Goal: Browse casually: Explore the website without a specific task or goal

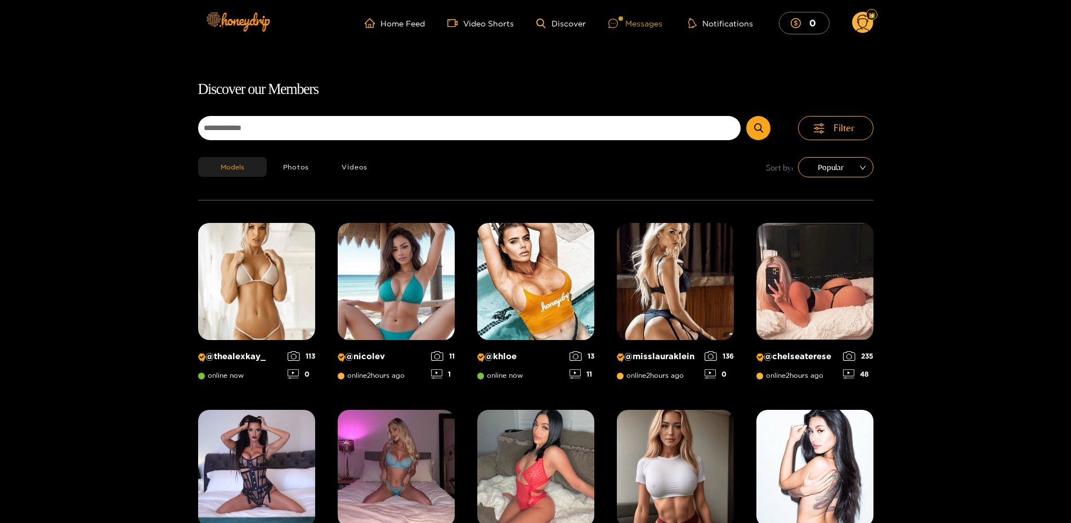
click at [643, 25] on div "Messages" at bounding box center [636, 23] width 54 height 13
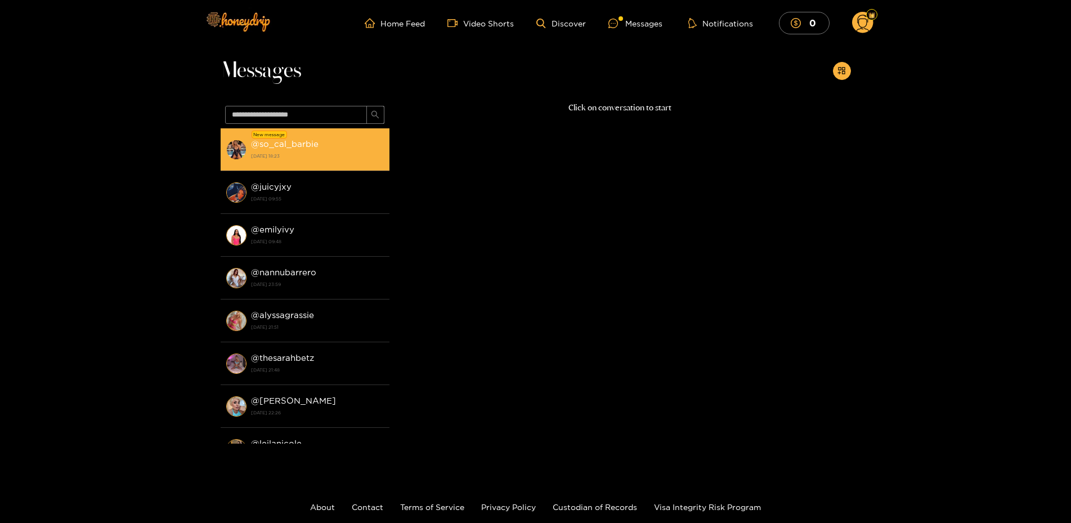
click at [300, 142] on strong "@ so_cal_barbie" at bounding box center [285, 144] width 68 height 10
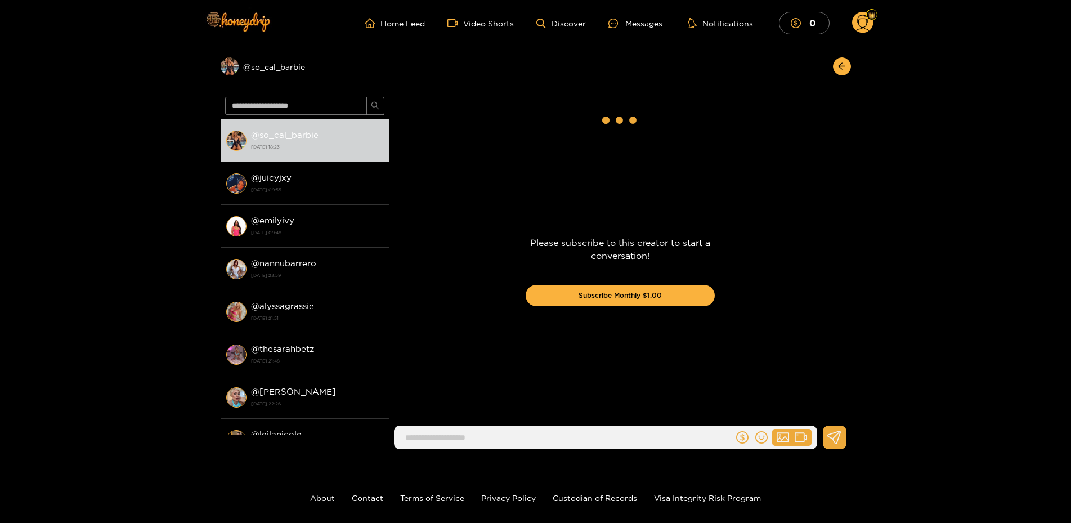
scroll to position [1639, 0]
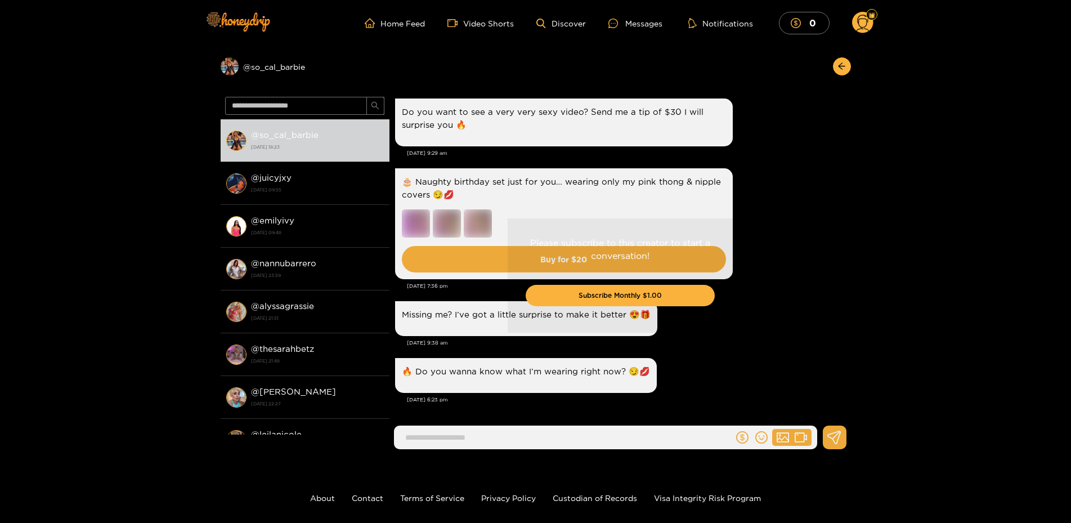
drag, startPoint x: 772, startPoint y: 351, endPoint x: 766, endPoint y: 396, distance: 45.5
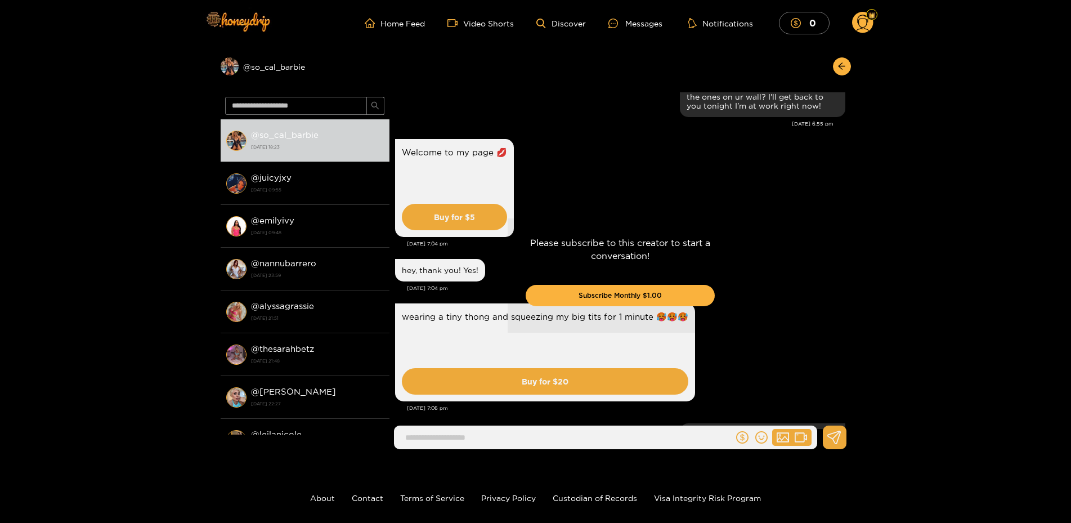
scroll to position [0, 0]
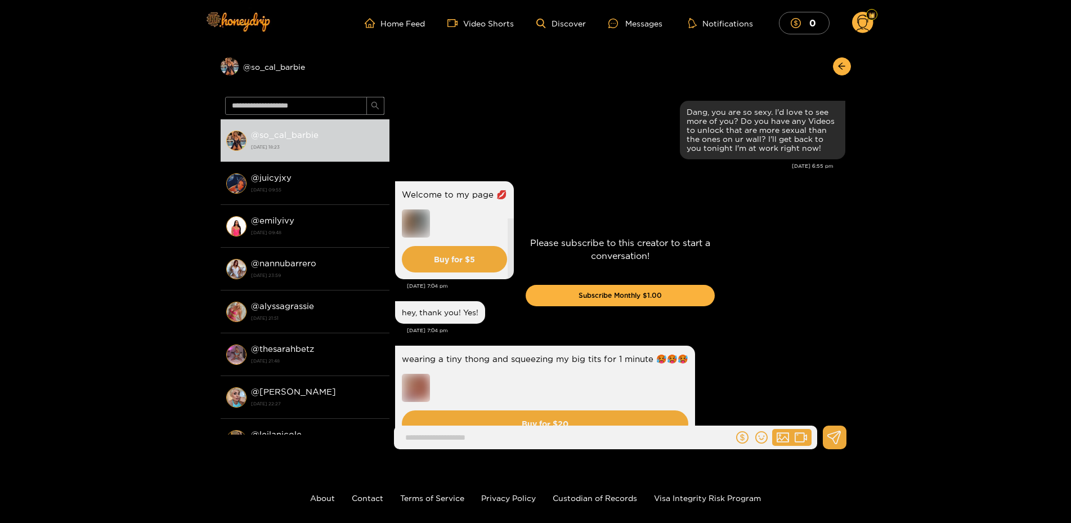
drag, startPoint x: 766, startPoint y: 396, endPoint x: 778, endPoint y: 68, distance: 329.0
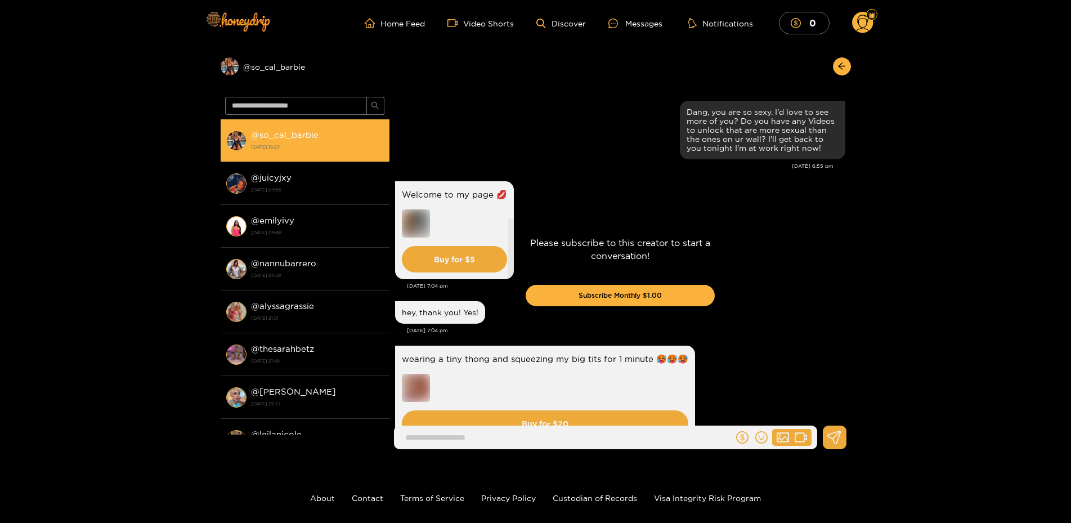
click at [252, 141] on div "@ so_cal_barbie [DATE] 18:23" at bounding box center [317, 140] width 133 height 25
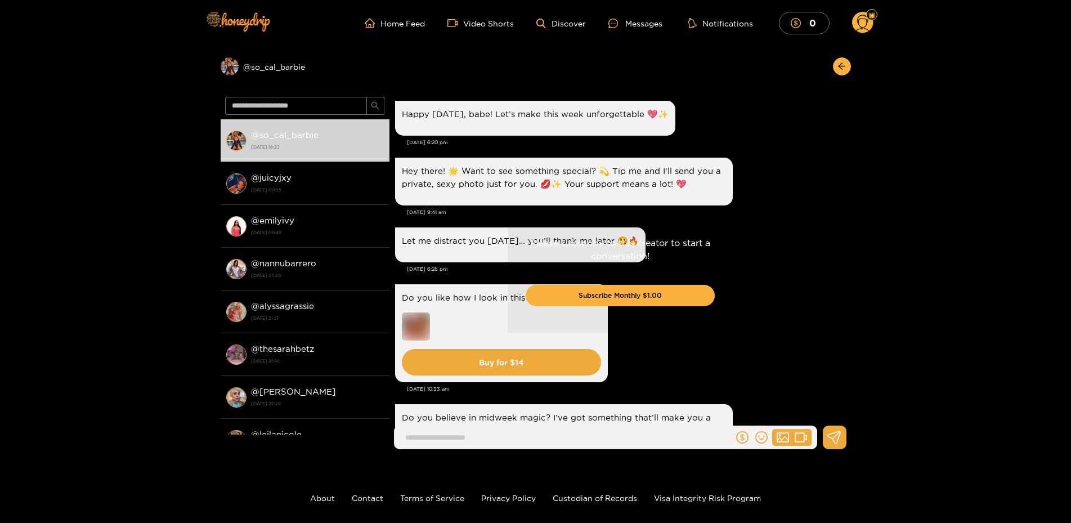
click at [401, 30] on ul "Home Feed Video Shorts Discover Messages Notifications 0" at bounding box center [619, 23] width 508 height 23
click at [404, 27] on link "Home Feed" at bounding box center [395, 23] width 60 height 10
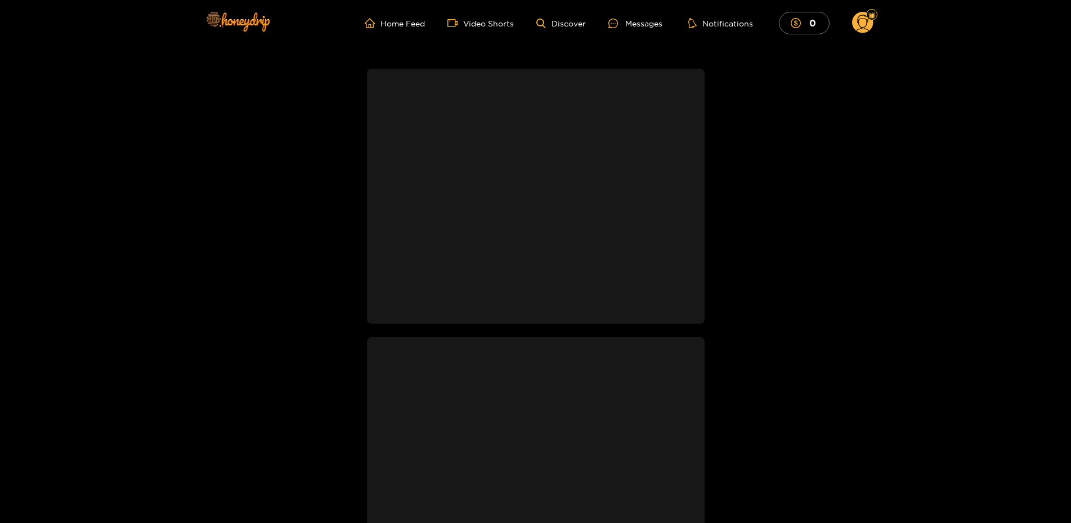
click at [582, 18] on ul "Home Feed Video Shorts Discover Messages Notifications 0" at bounding box center [619, 23] width 508 height 23
click at [579, 18] on ul "Home Feed Video Shorts Discover Messages Notifications 0" at bounding box center [619, 23] width 508 height 23
click at [574, 24] on link "Discover" at bounding box center [560, 24] width 49 height 10
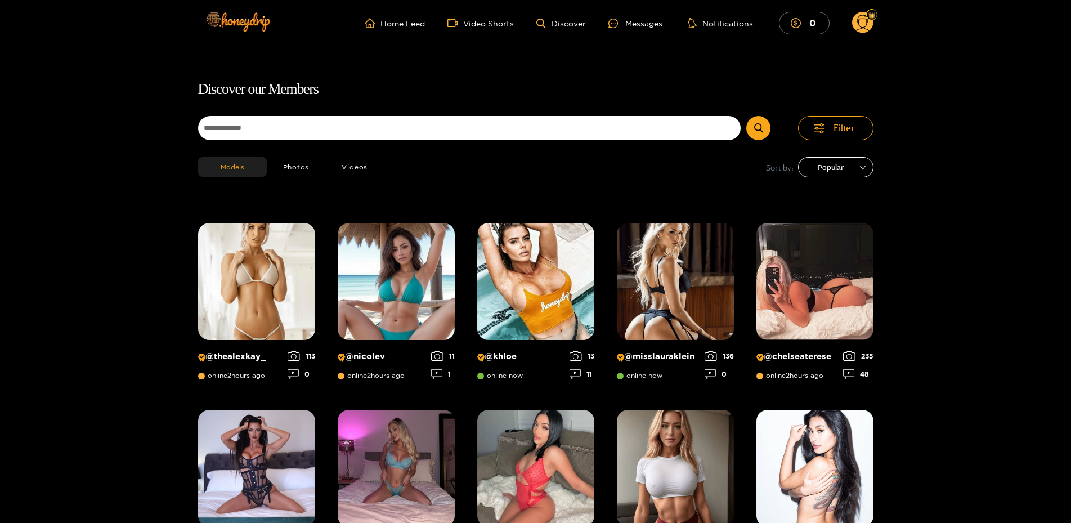
click at [857, 171] on span "Popular" at bounding box center [836, 167] width 59 height 17
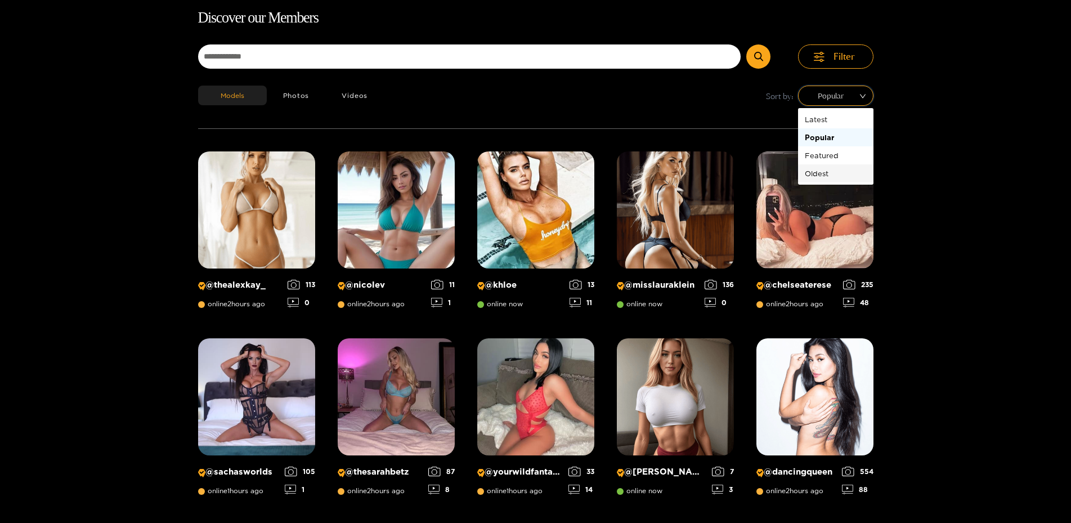
scroll to position [72, 0]
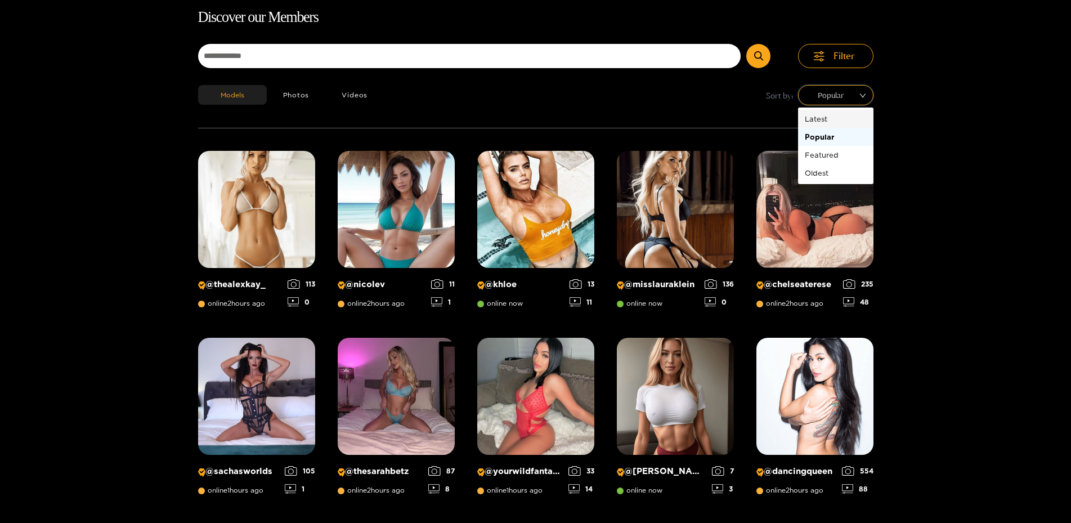
click at [830, 115] on div "Latest" at bounding box center [836, 119] width 62 height 12
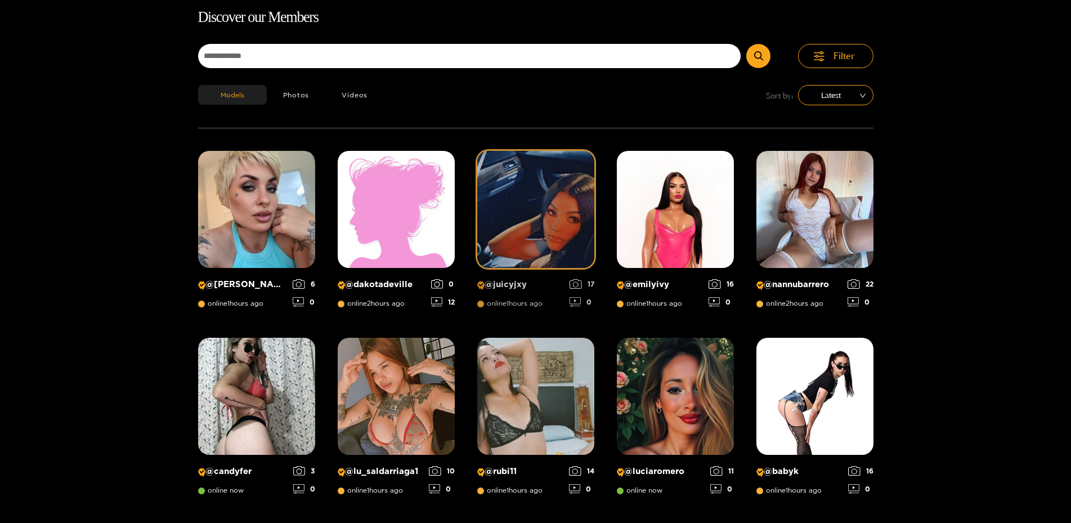
click at [537, 212] on img at bounding box center [535, 209] width 117 height 117
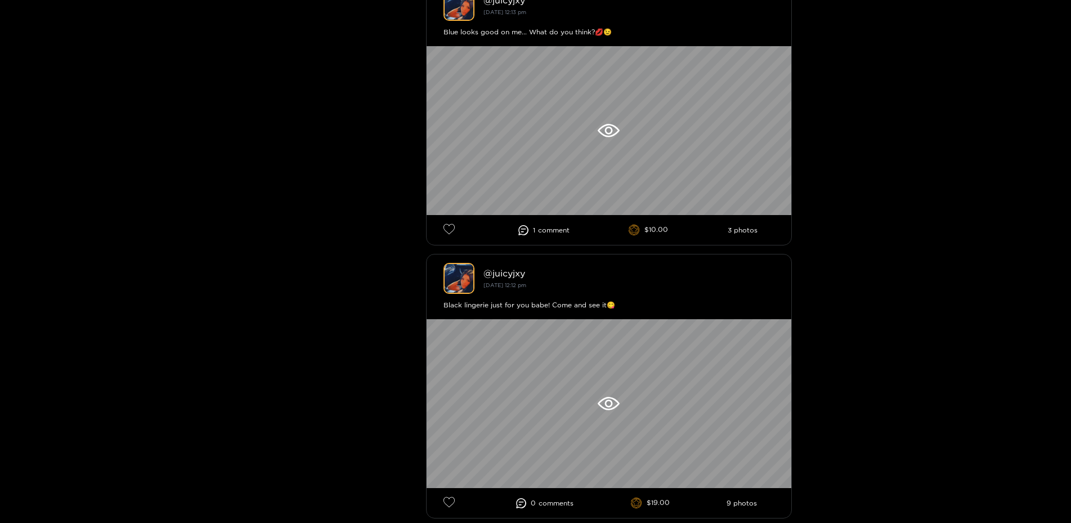
scroll to position [574, 0]
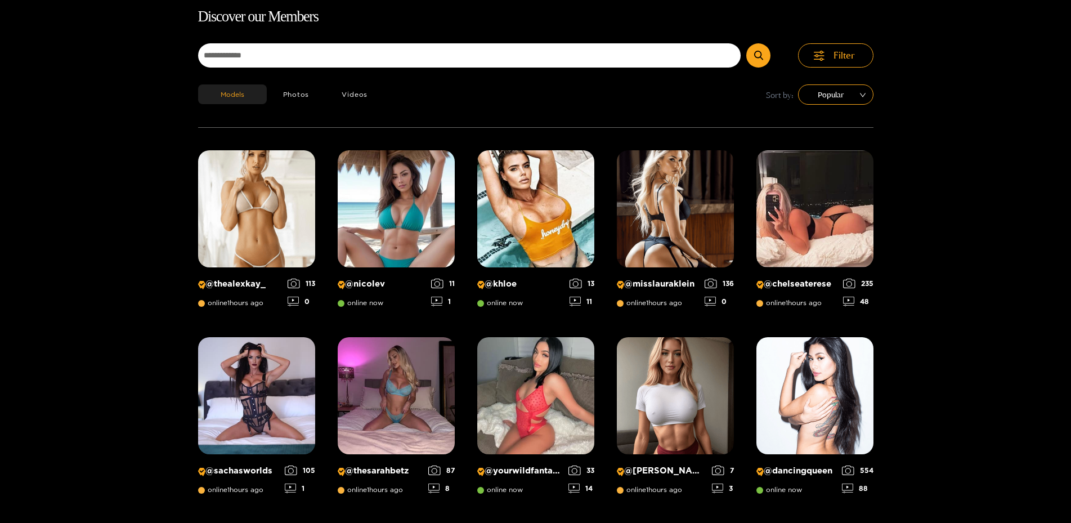
scroll to position [72, 0]
click at [841, 92] on span "Popular" at bounding box center [836, 95] width 59 height 17
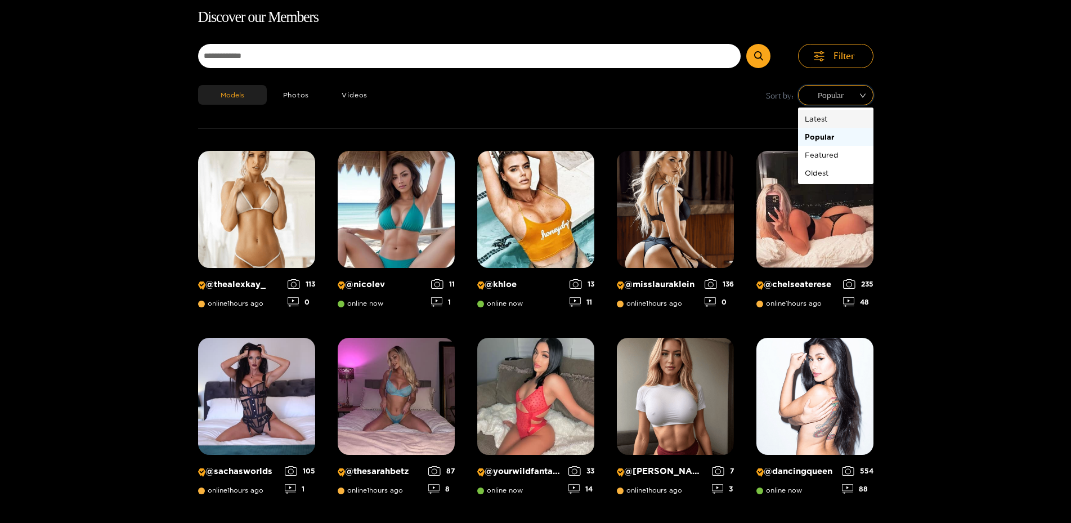
click at [835, 124] on div "Latest" at bounding box center [836, 119] width 62 height 12
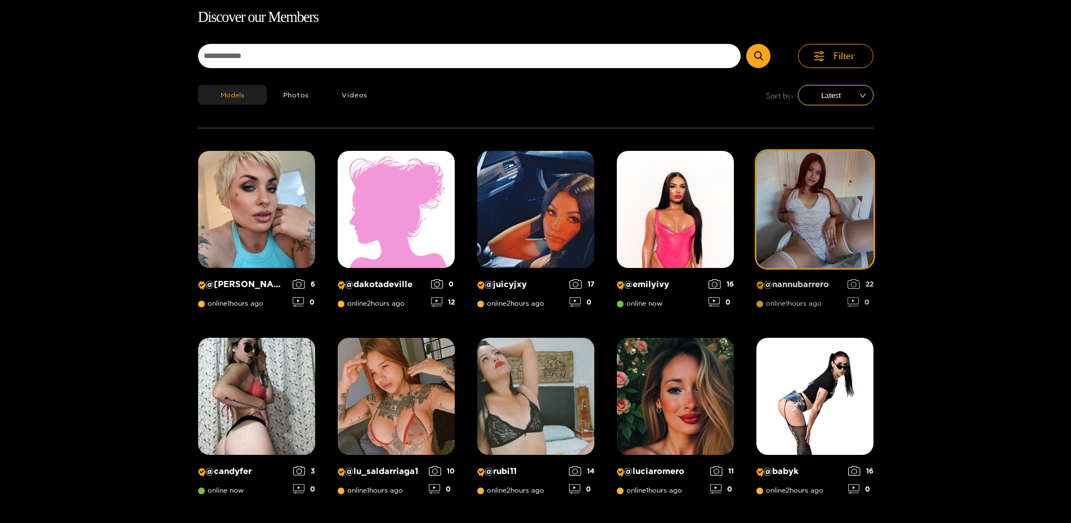
click at [815, 203] on img at bounding box center [815, 209] width 117 height 117
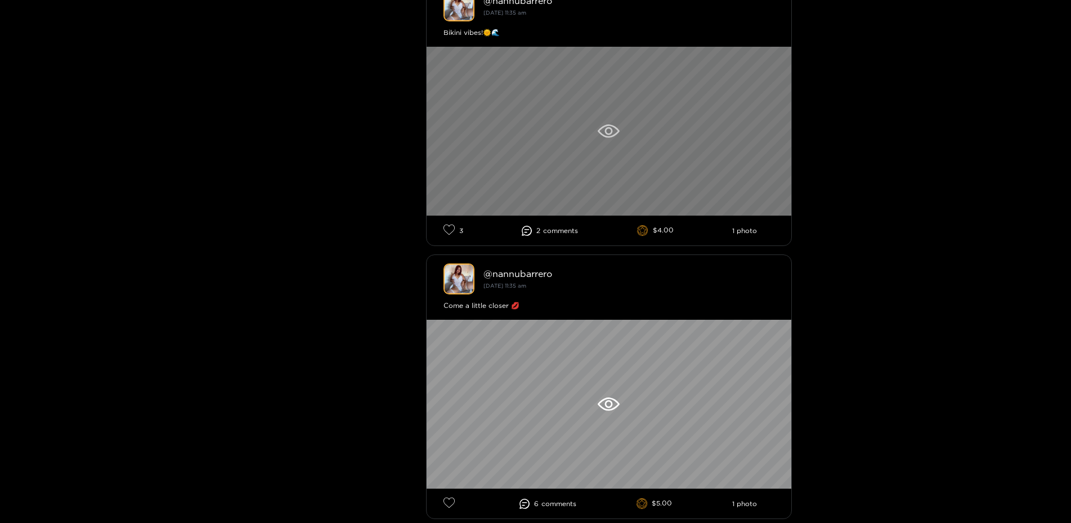
scroll to position [2067, 0]
